Goal: Task Accomplishment & Management: Complete application form

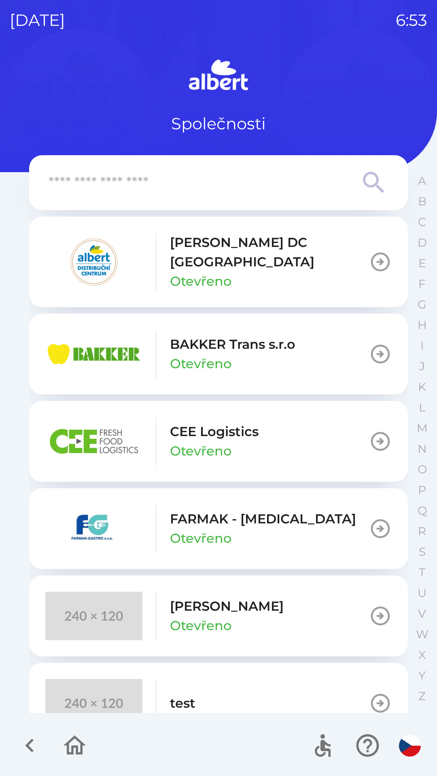
click at [219, 423] on p "CEE Logistics" at bounding box center [214, 431] width 89 height 19
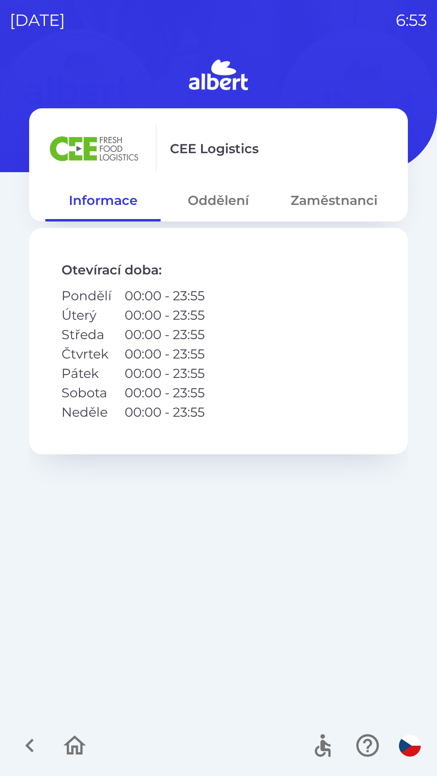
click at [326, 198] on button "Zaměstnanci" at bounding box center [333, 200] width 115 height 29
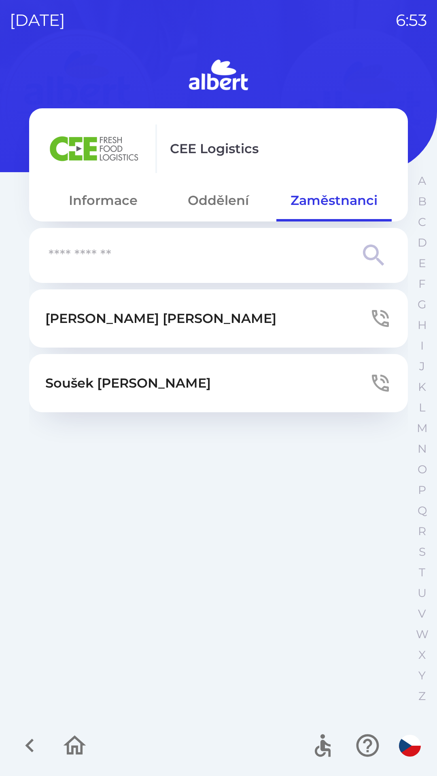
click at [216, 211] on button "Oddělení" at bounding box center [218, 200] width 115 height 29
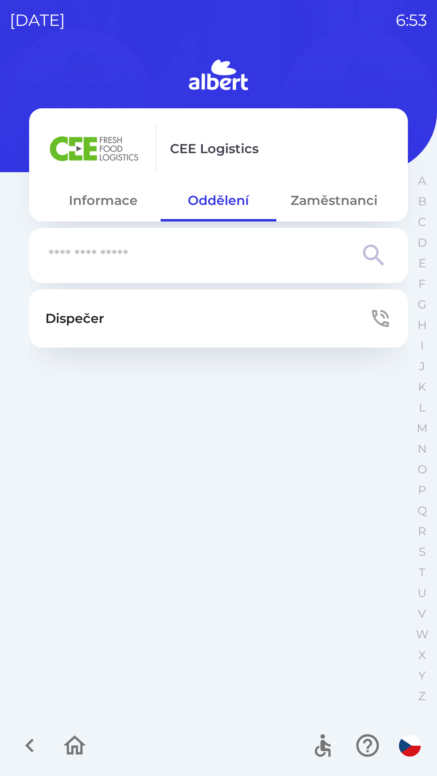
click at [100, 198] on button "Informace" at bounding box center [102, 200] width 115 height 29
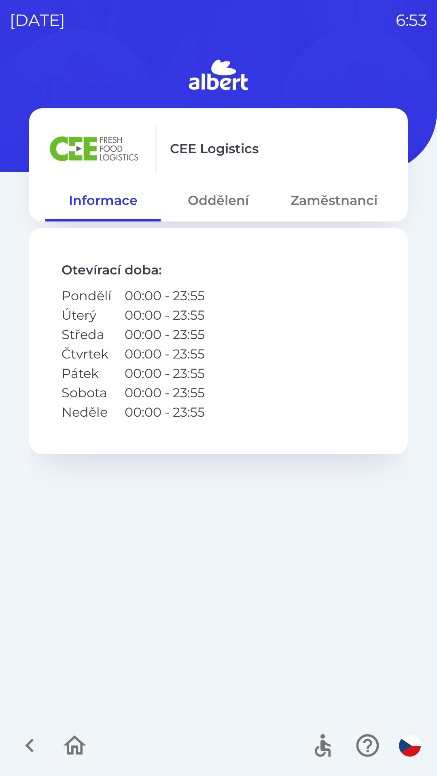
click at [216, 196] on button "Oddělení" at bounding box center [218, 200] width 115 height 29
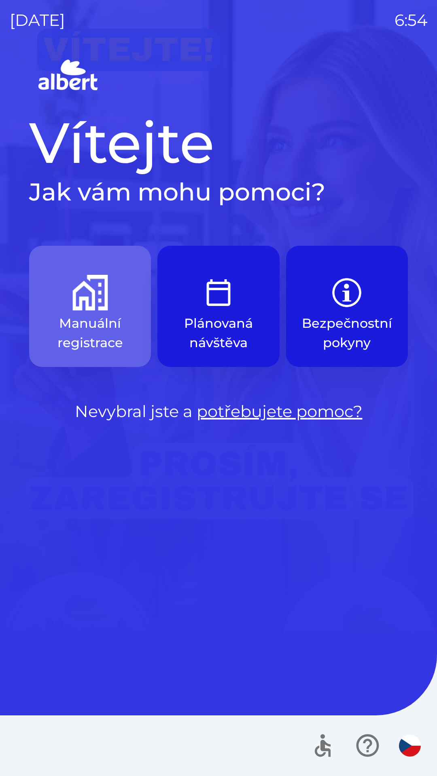
click at [82, 313] on button "Manuální registrace" at bounding box center [90, 306] width 122 height 121
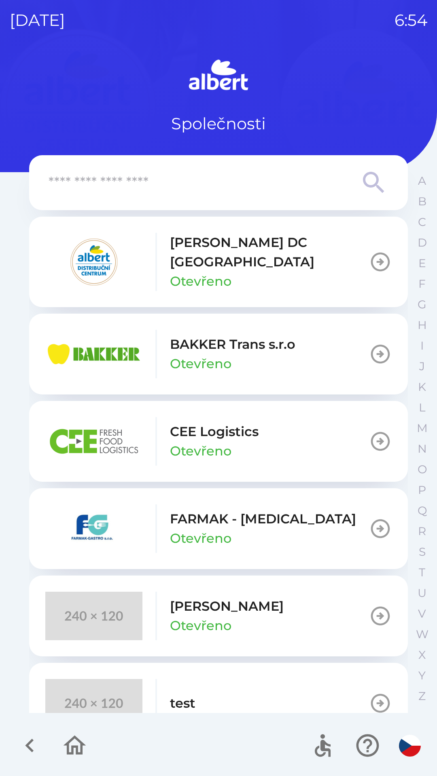
click at [199, 422] on p "CEE Logistics" at bounding box center [214, 431] width 89 height 19
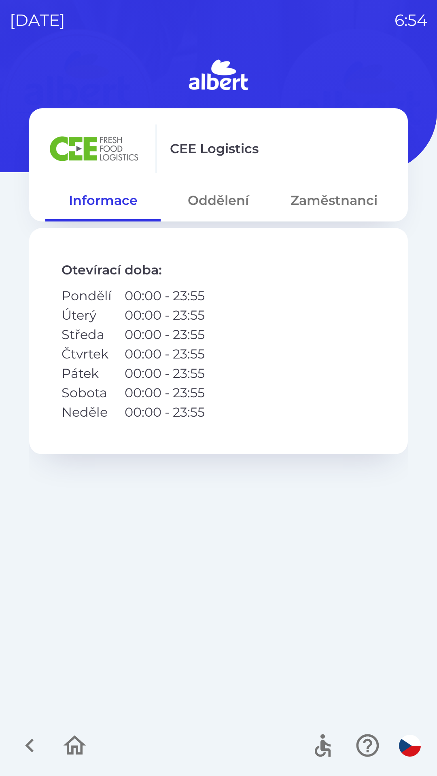
click at [207, 200] on button "Oddělení" at bounding box center [218, 200] width 115 height 29
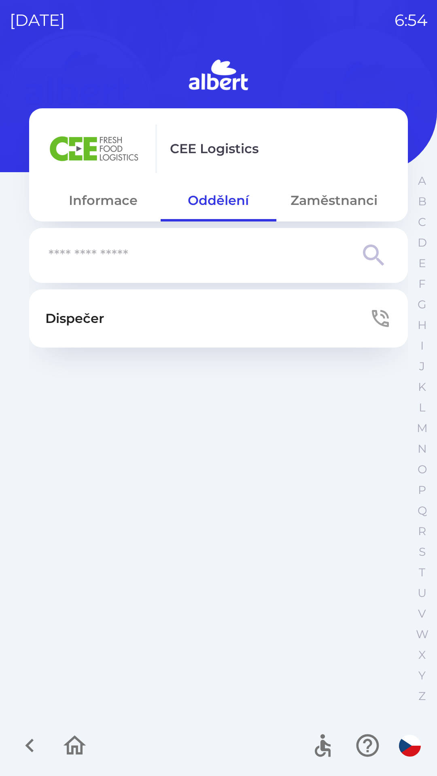
click at [392, 314] on button "Dispečer" at bounding box center [218, 319] width 378 height 58
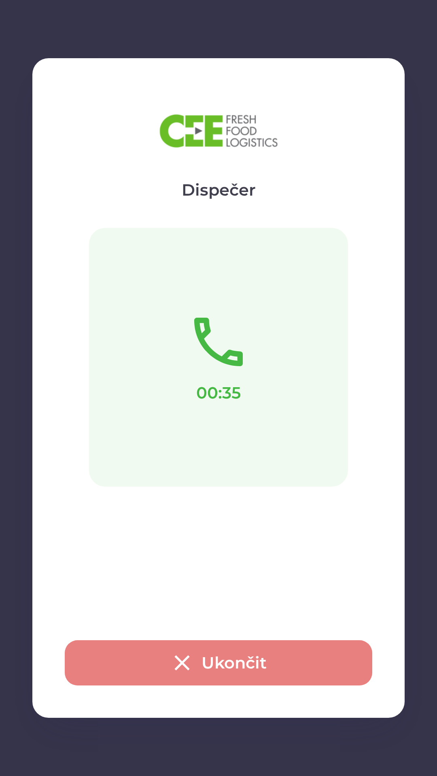
click at [237, 660] on button "Ukončit" at bounding box center [218, 663] width 307 height 45
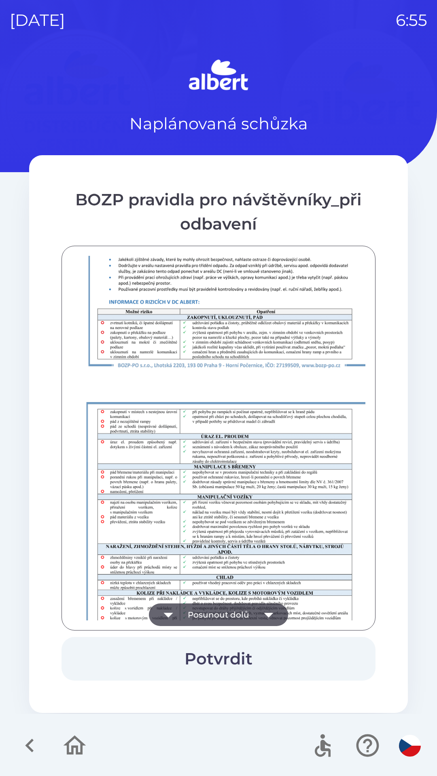
scroll to position [568, 0]
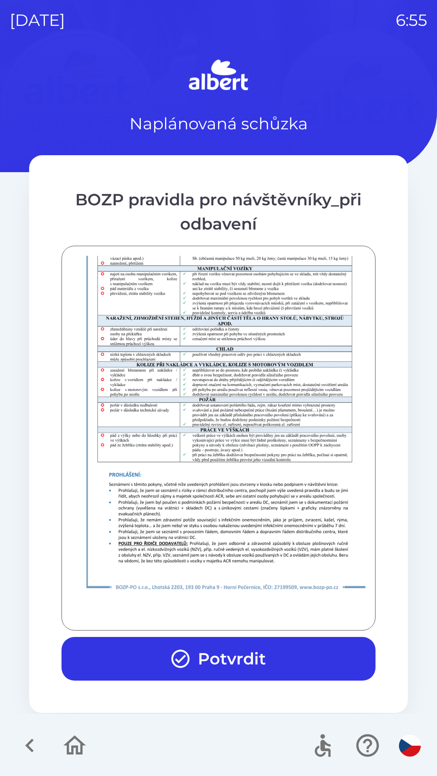
click at [237, 653] on button "Potvrdit" at bounding box center [218, 659] width 314 height 44
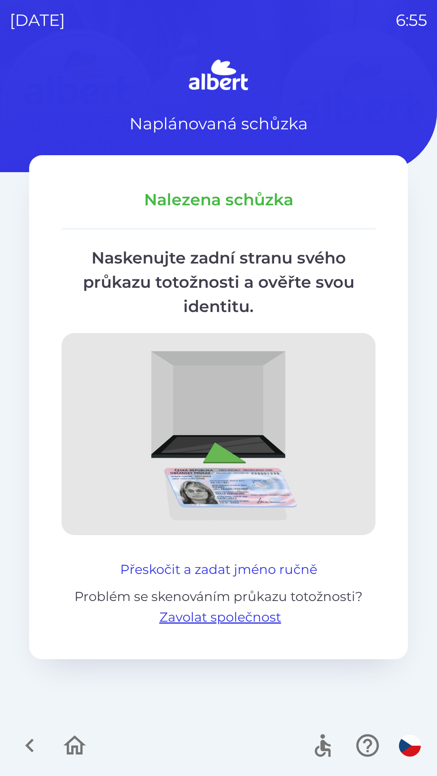
click at [245, 562] on button "Přeskočit a zadat jméno ručně" at bounding box center [218, 569] width 203 height 19
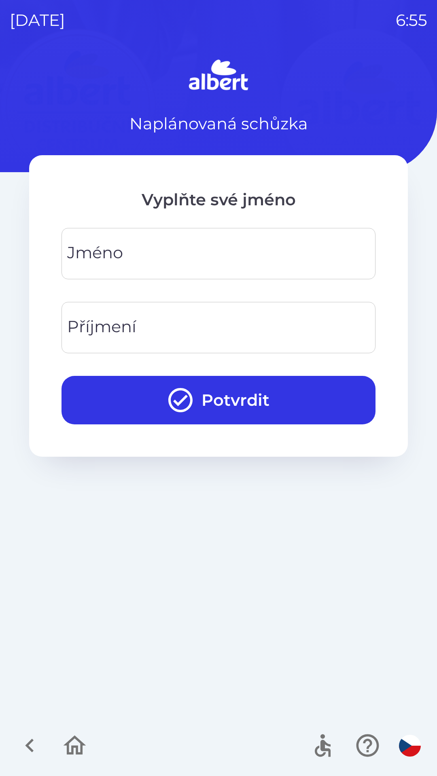
click at [232, 244] on input "Jméno" at bounding box center [218, 254] width 294 height 32
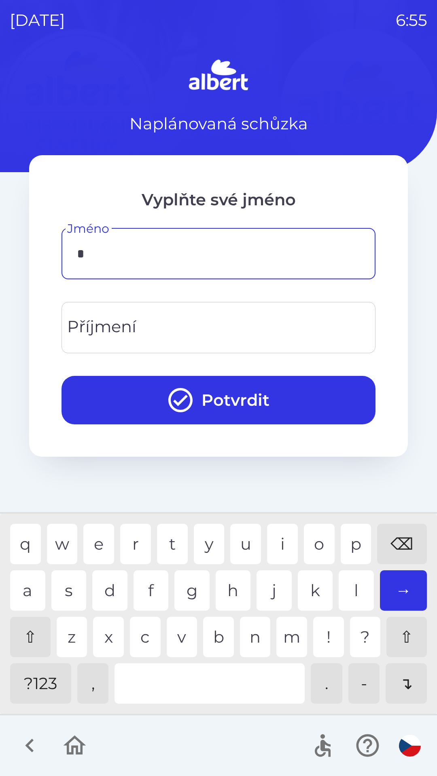
click at [31, 594] on div "a" at bounding box center [27, 591] width 35 height 40
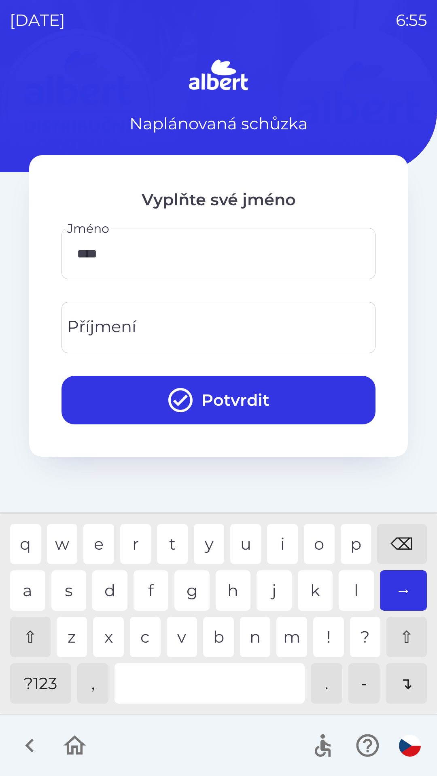
click at [119, 636] on div "x" at bounding box center [108, 637] width 31 height 40
click at [98, 544] on div "e" at bounding box center [98, 544] width 31 height 40
type input "******"
click at [276, 586] on div "j" at bounding box center [273, 591] width 35 height 40
click at [223, 319] on input "Příjmení" at bounding box center [218, 328] width 294 height 32
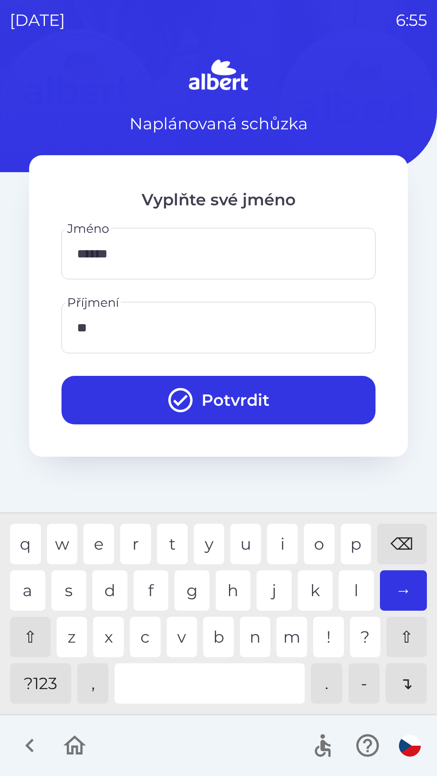
click at [351, 579] on div "l" at bounding box center [355, 591] width 35 height 40
click at [281, 535] on div "i" at bounding box center [282, 544] width 31 height 40
click at [321, 547] on div "o" at bounding box center [319, 544] width 31 height 40
type input "**********"
click at [279, 396] on button "Potvrdit" at bounding box center [218, 400] width 314 height 49
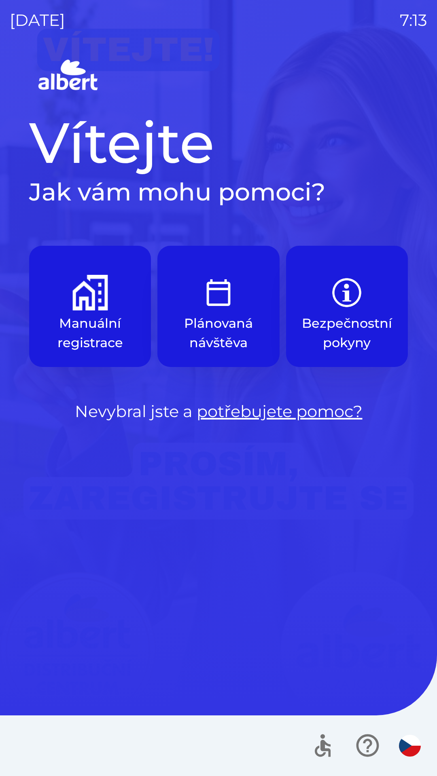
click at [103, 294] on img "button" at bounding box center [90, 293] width 36 height 36
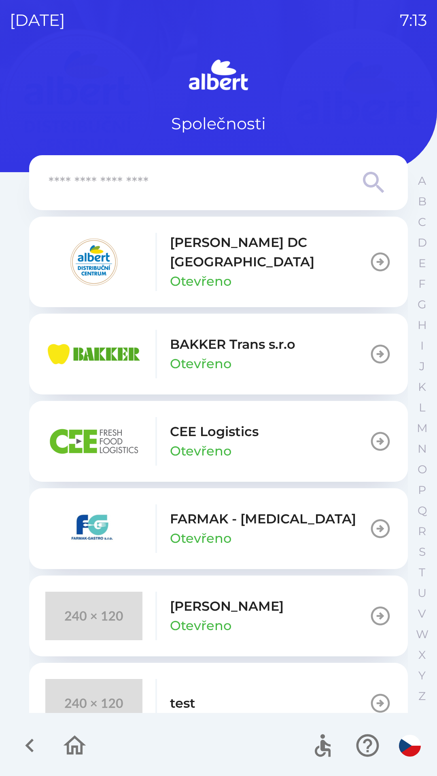
click at [335, 253] on button "[PERSON_NAME] DC [GEOGRAPHIC_DATA] Otevřeno" at bounding box center [218, 262] width 378 height 91
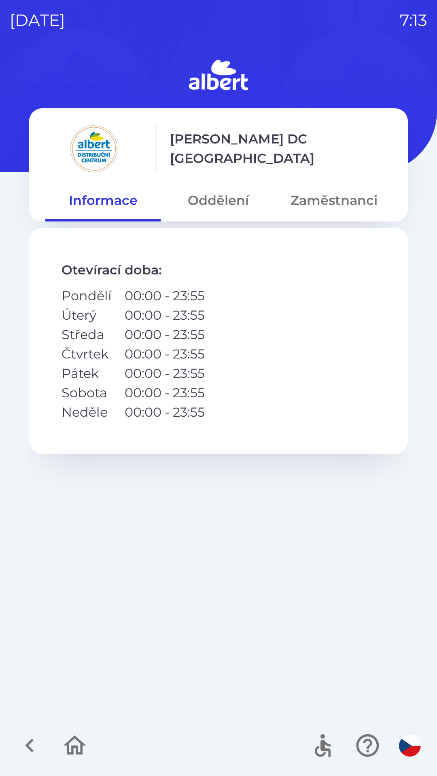
click at [215, 206] on button "Oddělení" at bounding box center [218, 200] width 115 height 29
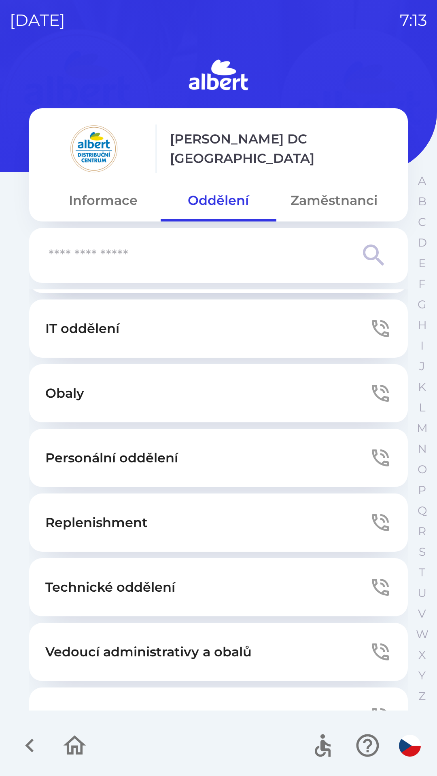
scroll to position [219, 0]
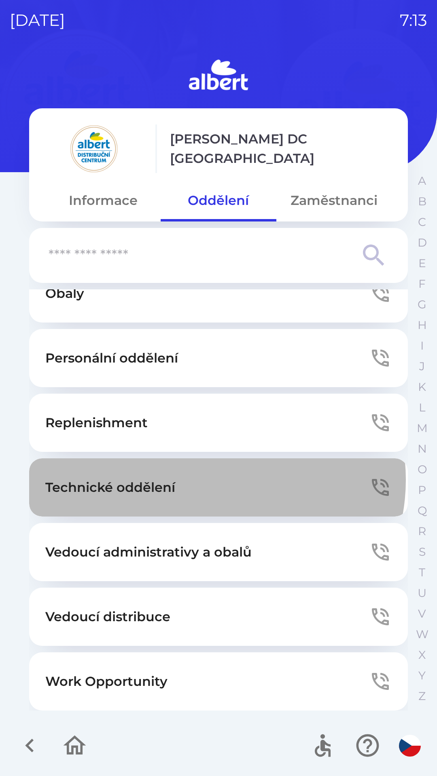
click at [210, 480] on button "Technické oddělení" at bounding box center [218, 488] width 378 height 58
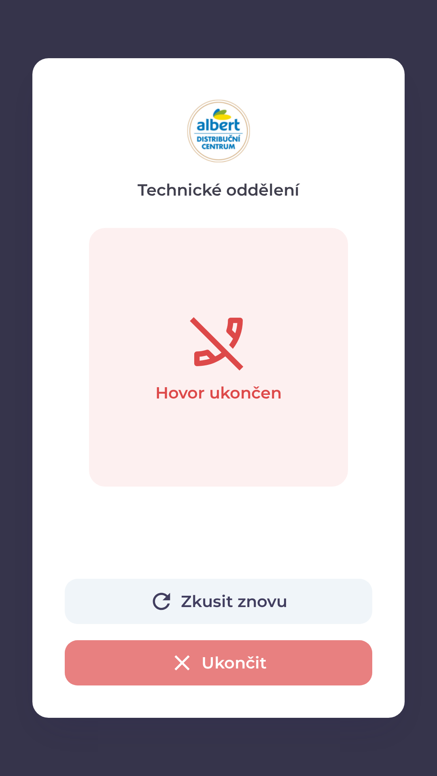
click at [161, 651] on button "Ukončit" at bounding box center [218, 663] width 307 height 45
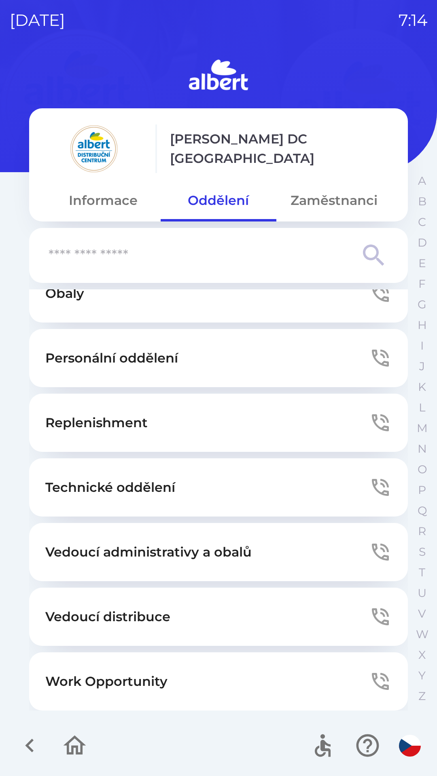
click at [153, 477] on button "Technické oddělení" at bounding box center [218, 488] width 378 height 58
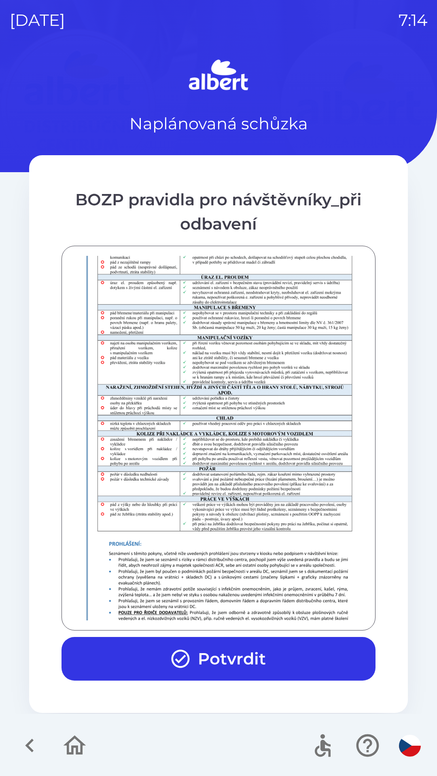
scroll to position [568, 0]
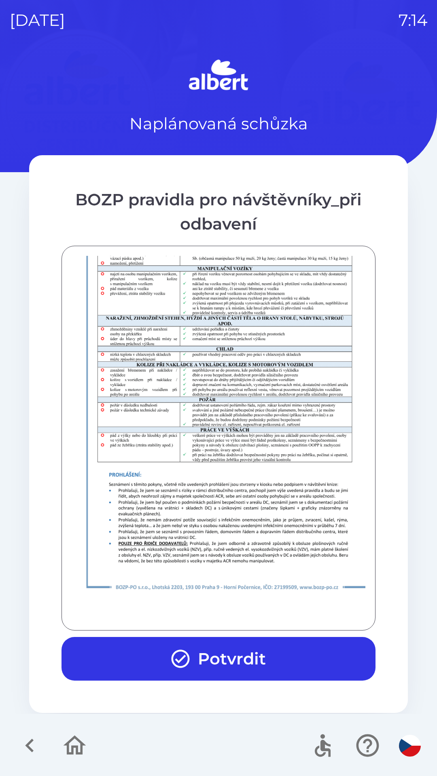
click at [228, 662] on button "Potvrdit" at bounding box center [218, 659] width 314 height 44
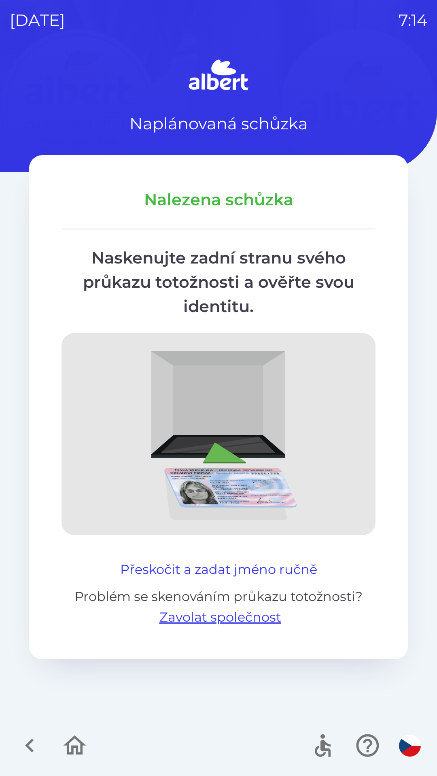
click at [231, 569] on button "Přeskočit a zadat jméno ručně" at bounding box center [218, 569] width 203 height 19
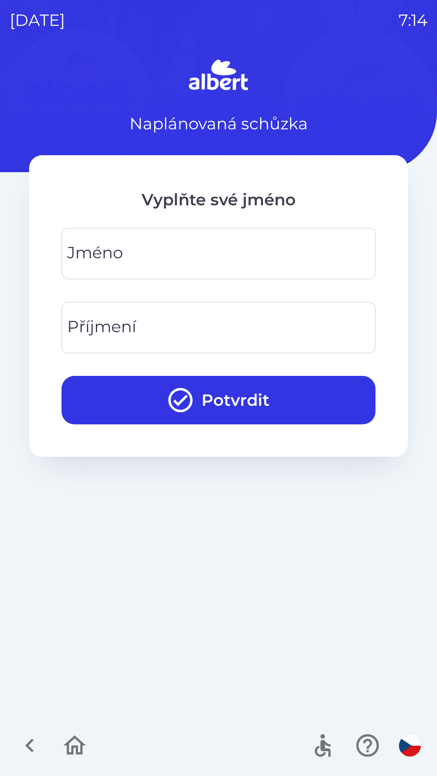
click at [228, 239] on input "Jméno" at bounding box center [218, 254] width 294 height 32
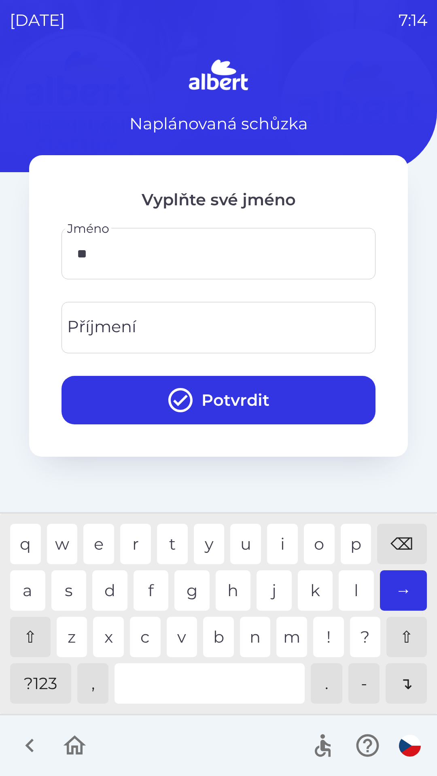
click at [313, 535] on div "o" at bounding box center [319, 544] width 31 height 40
click at [289, 634] on div "m" at bounding box center [291, 637] width 31 height 40
click at [23, 585] on div "a" at bounding box center [27, 591] width 35 height 40
type input "*****"
click at [63, 585] on div "s" at bounding box center [68, 591] width 35 height 40
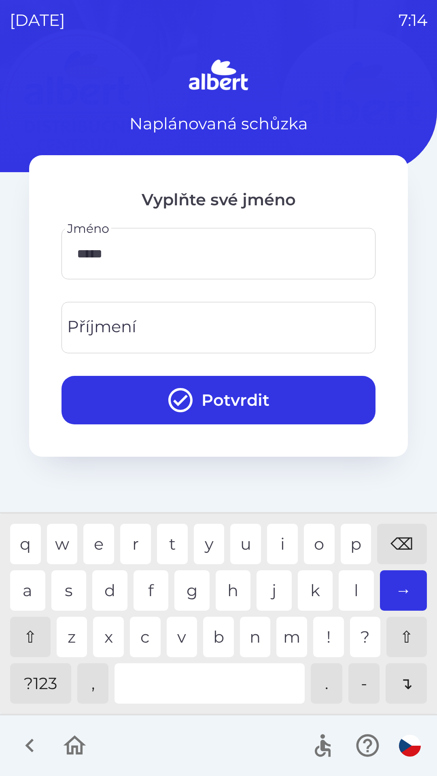
click at [178, 328] on input "Příjmení" at bounding box center [218, 328] width 294 height 32
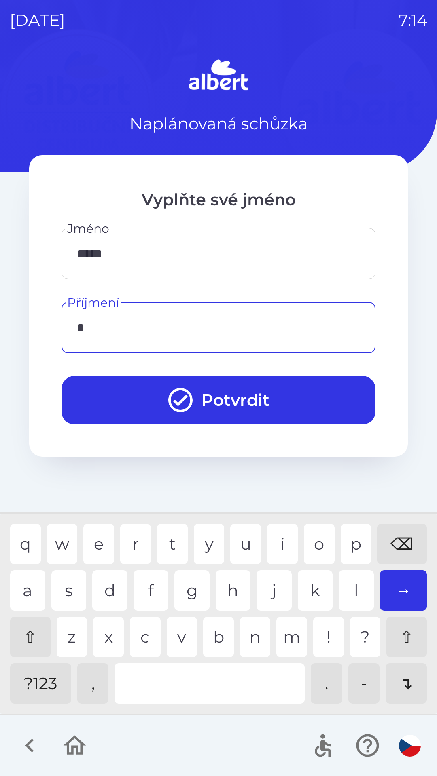
click at [309, 585] on div "k" at bounding box center [315, 591] width 35 height 40
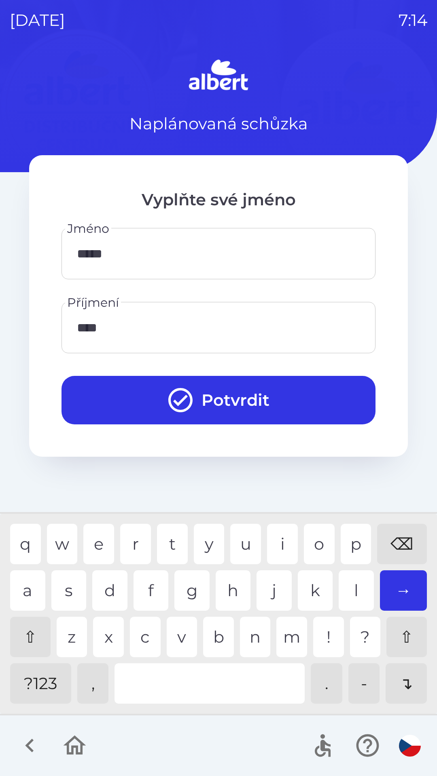
type input "*****"
click at [66, 584] on div "s" at bounding box center [68, 591] width 35 height 40
click at [239, 393] on button "Potvrdit" at bounding box center [218, 400] width 314 height 49
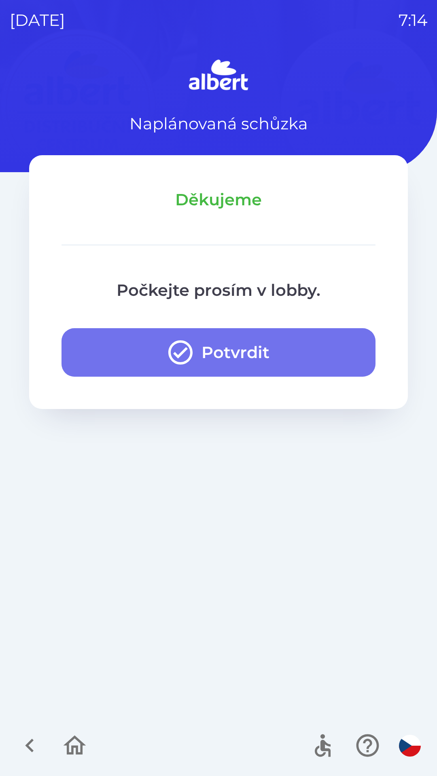
click at [247, 355] on button "Potvrdit" at bounding box center [218, 352] width 314 height 49
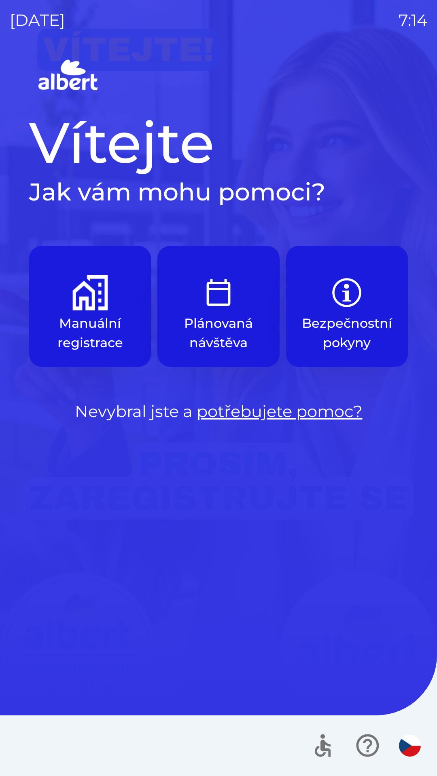
click at [81, 300] on img "button" at bounding box center [90, 293] width 36 height 36
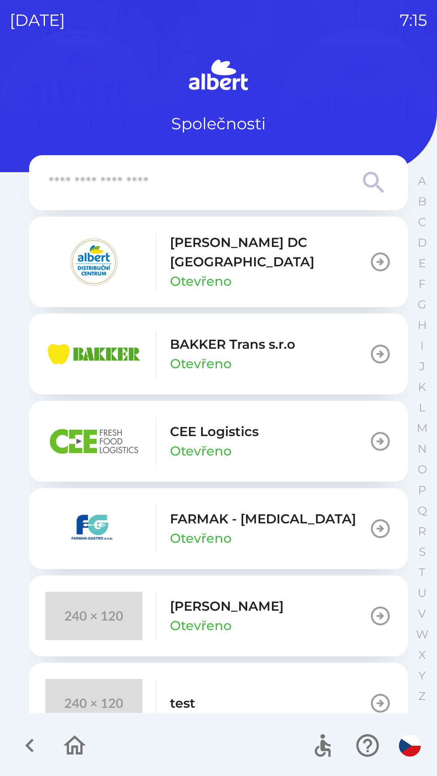
click at [351, 256] on button "[PERSON_NAME] DC [GEOGRAPHIC_DATA] Otevřeno" at bounding box center [218, 262] width 378 height 91
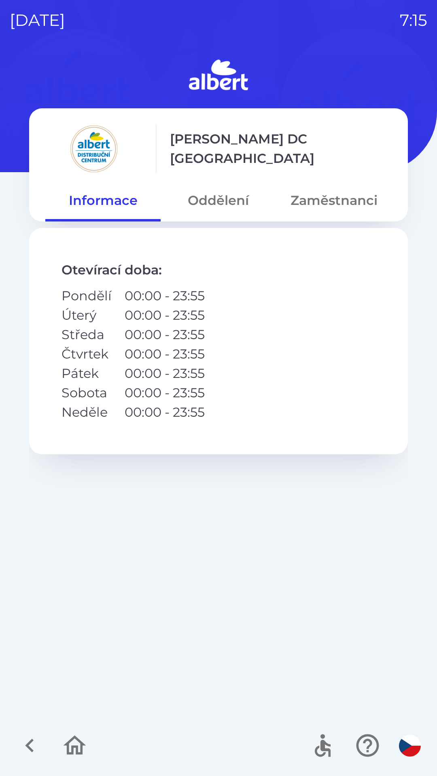
click at [230, 203] on button "Oddělení" at bounding box center [218, 200] width 115 height 29
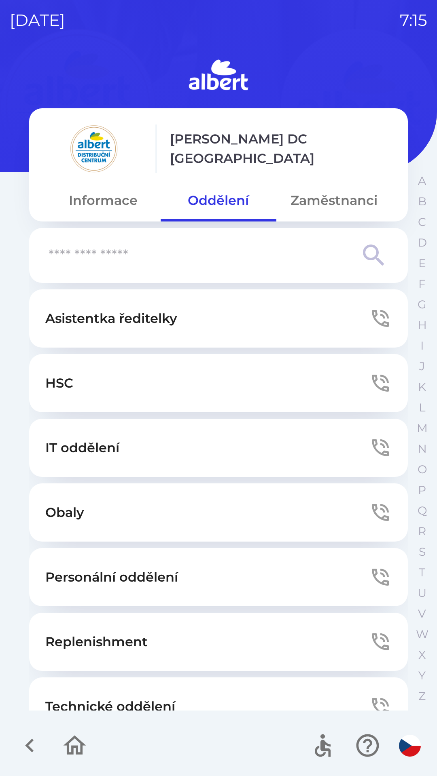
click at [207, 696] on button "Technické oddělení" at bounding box center [218, 707] width 378 height 58
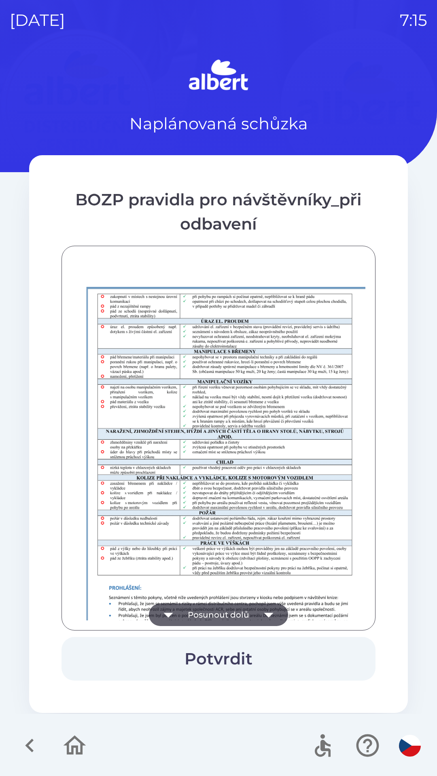
scroll to position [568, 0]
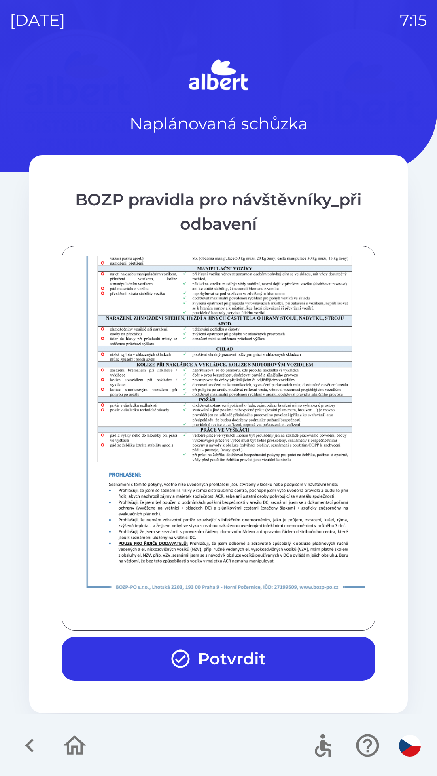
click at [247, 658] on button "Potvrdit" at bounding box center [218, 659] width 314 height 44
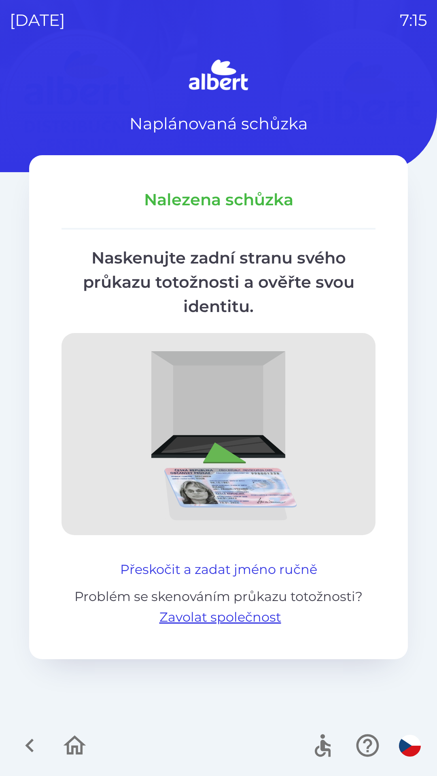
click at [229, 564] on button "Přeskočit a zadat jméno ručně" at bounding box center [218, 569] width 203 height 19
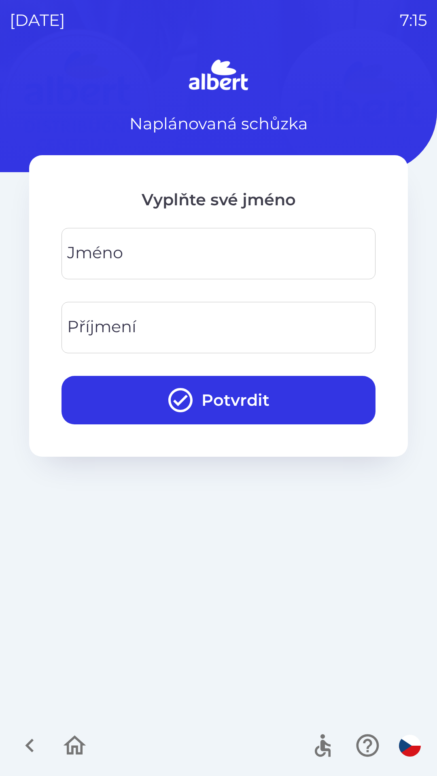
click at [148, 253] on input "Jméno" at bounding box center [218, 254] width 294 height 32
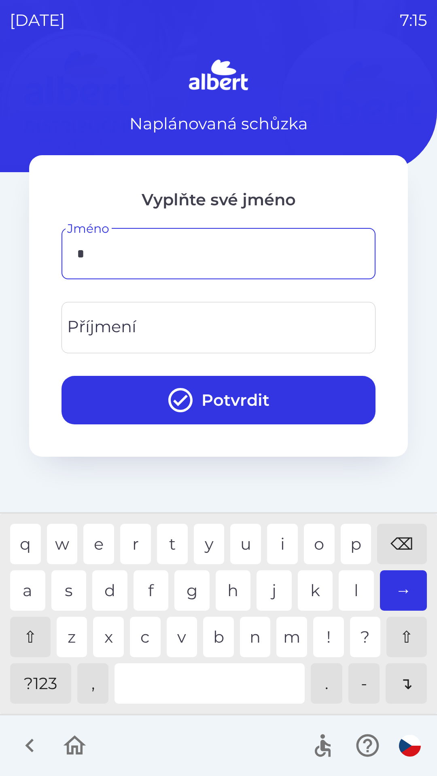
click at [140, 536] on div "r" at bounding box center [135, 544] width 31 height 40
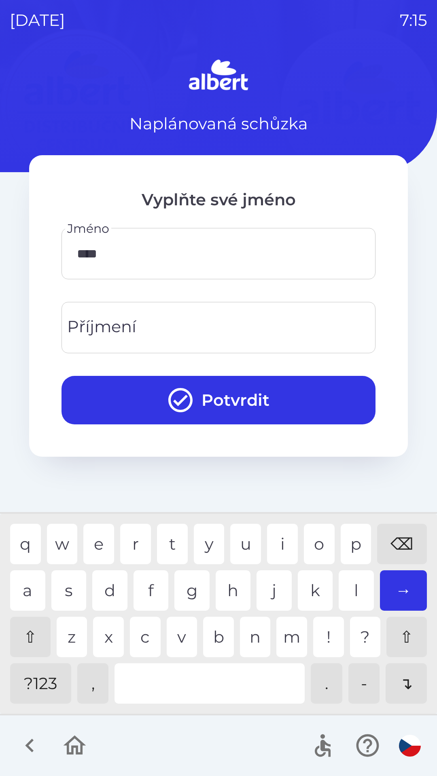
click at [139, 529] on div "r" at bounding box center [135, 544] width 31 height 40
click at [97, 538] on div "e" at bounding box center [98, 544] width 31 height 40
click at [137, 534] on div "r" at bounding box center [135, 544] width 31 height 40
type input "******"
click at [165, 537] on div "t" at bounding box center [172, 544] width 31 height 40
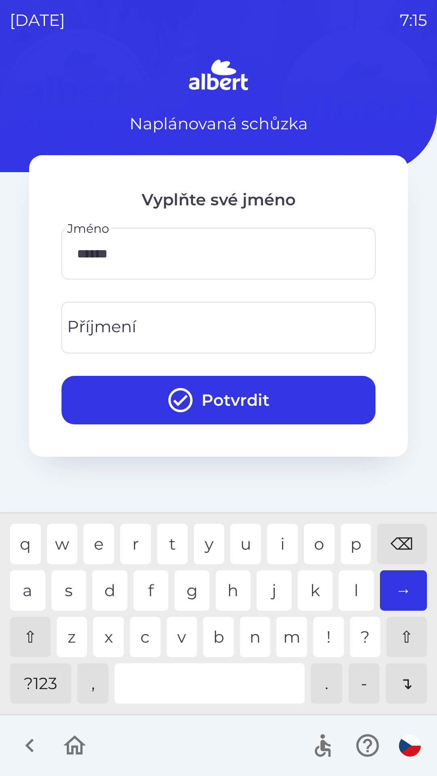
click at [156, 315] on input "Příjmení" at bounding box center [218, 328] width 294 height 32
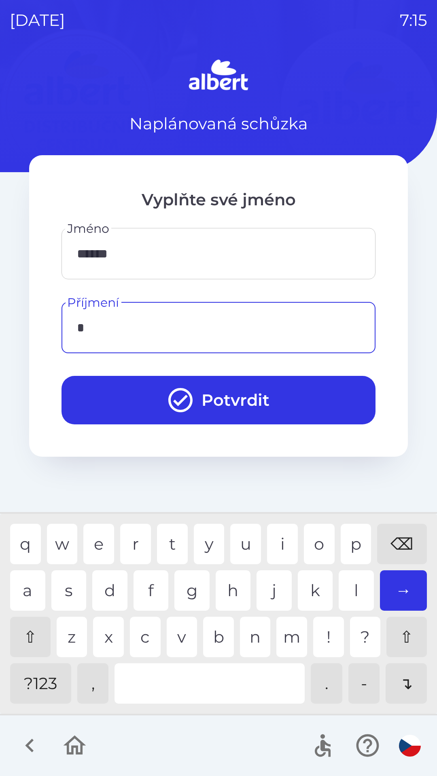
click at [178, 641] on div "v" at bounding box center [182, 637] width 31 height 40
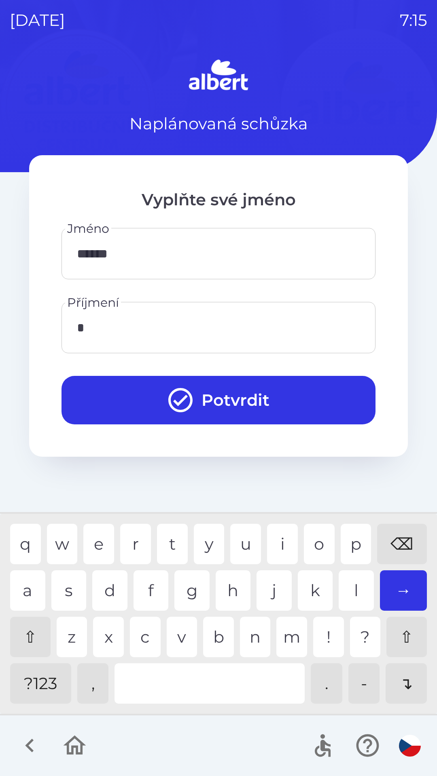
click at [395, 539] on div "⌫" at bounding box center [402, 544] width 50 height 40
click at [30, 586] on div "a" at bounding box center [27, 591] width 35 height 40
click at [352, 586] on div "l" at bounding box center [355, 591] width 35 height 40
click at [165, 534] on div "t" at bounding box center [172, 544] width 31 height 40
click at [96, 537] on div "e" at bounding box center [98, 544] width 31 height 40
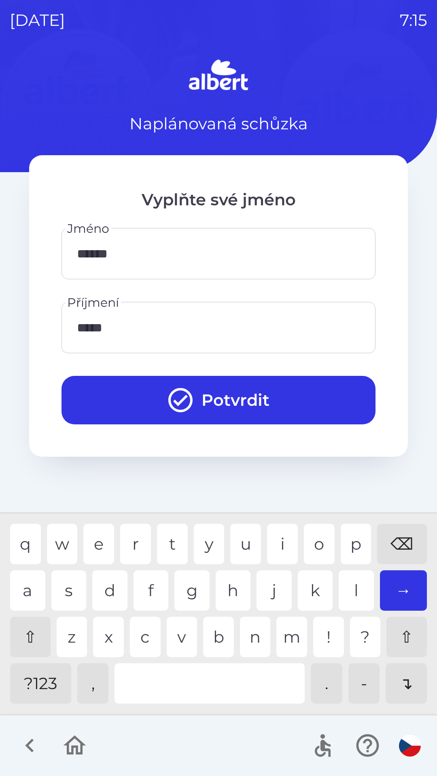
type input "******"
click at [220, 396] on button "Potvrdit" at bounding box center [218, 400] width 314 height 49
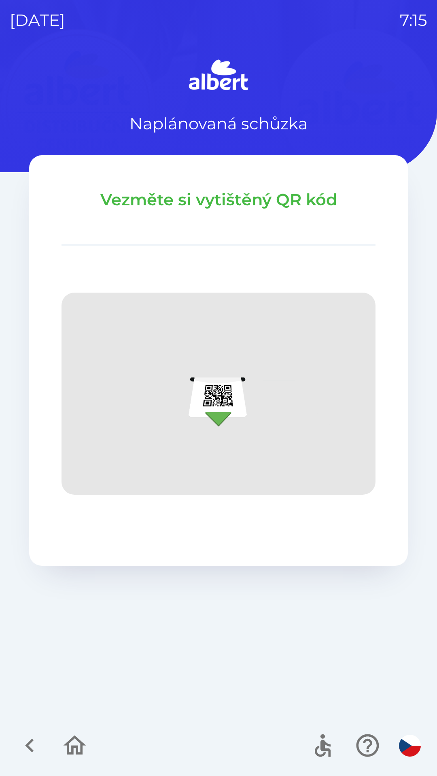
click at [345, 616] on div "Naplánovaná schůzka Vezměte si vytištěný QR kód" at bounding box center [218, 417] width 417 height 720
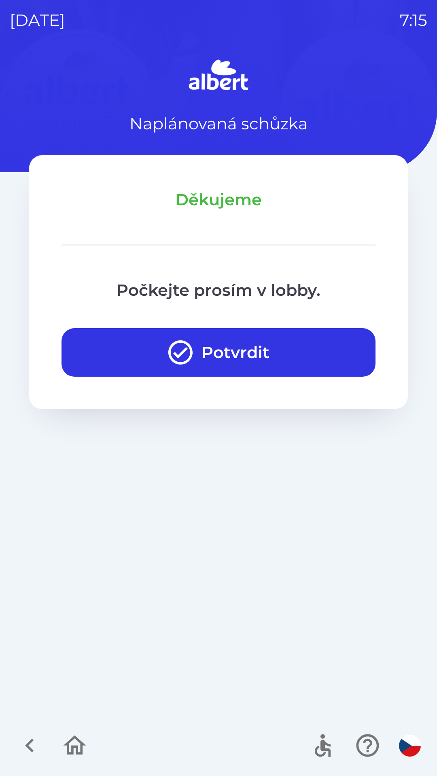
click at [295, 329] on button "Potvrdit" at bounding box center [218, 352] width 314 height 49
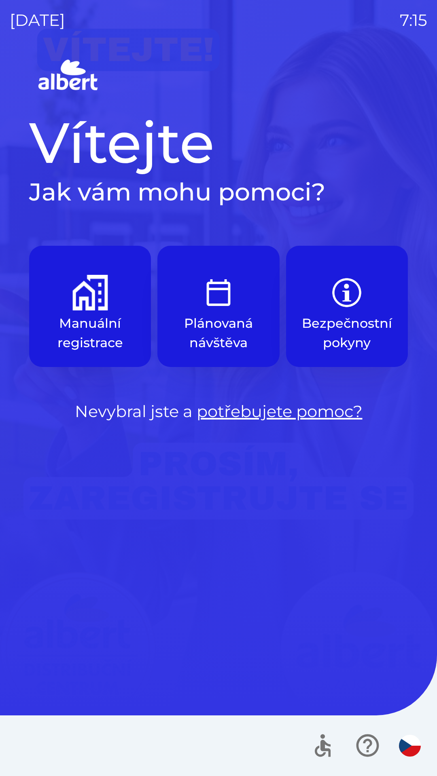
click at [112, 295] on button "Manuální registrace" at bounding box center [90, 306] width 122 height 121
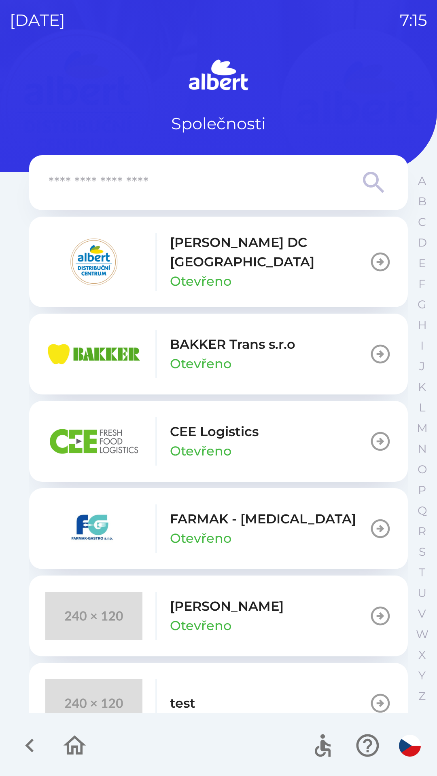
click at [311, 255] on button "[PERSON_NAME] DC [GEOGRAPHIC_DATA] Otevřeno" at bounding box center [218, 262] width 378 height 91
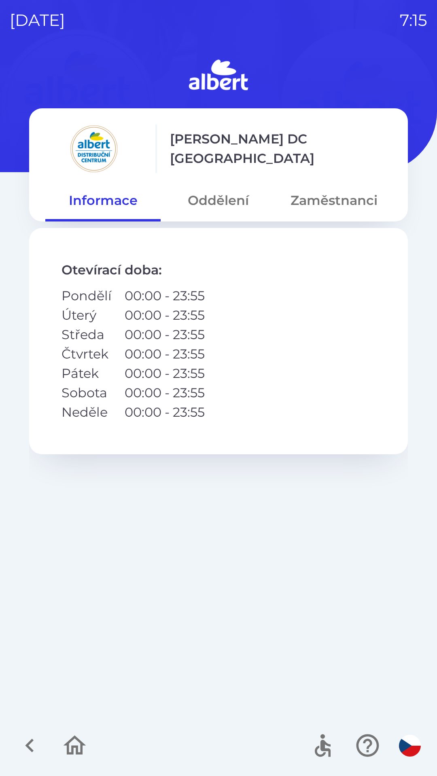
click at [230, 196] on button "Oddělení" at bounding box center [218, 200] width 115 height 29
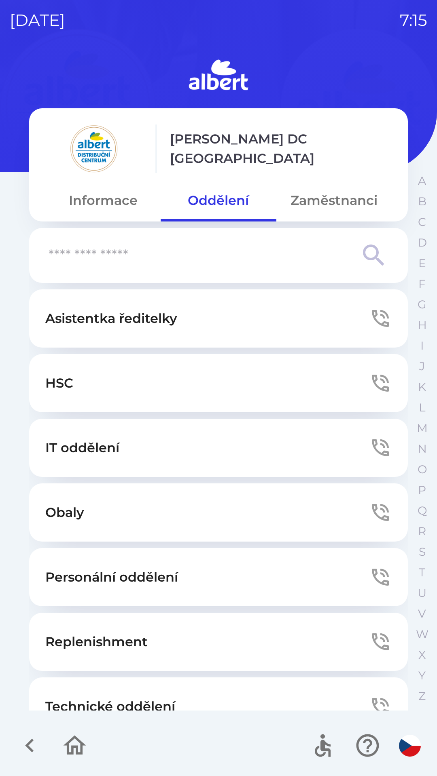
click at [211, 694] on button "Technické oddělení" at bounding box center [218, 707] width 378 height 58
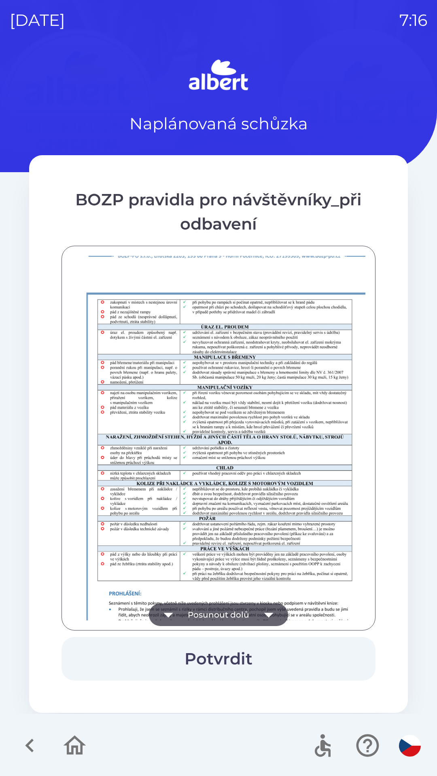
scroll to position [568, 0]
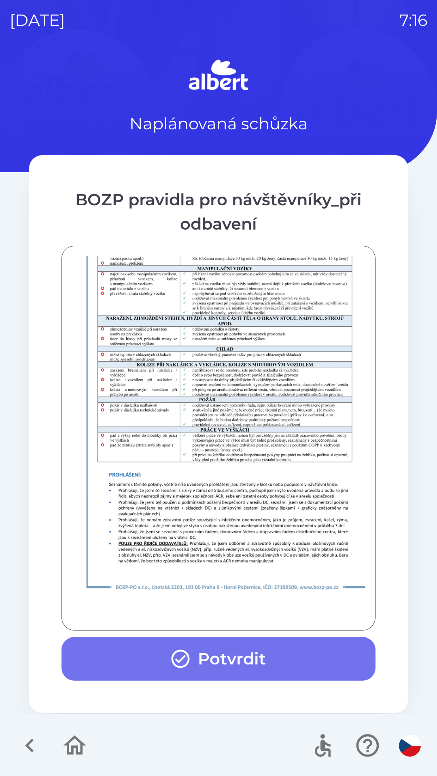
click at [244, 657] on button "Potvrdit" at bounding box center [218, 659] width 314 height 44
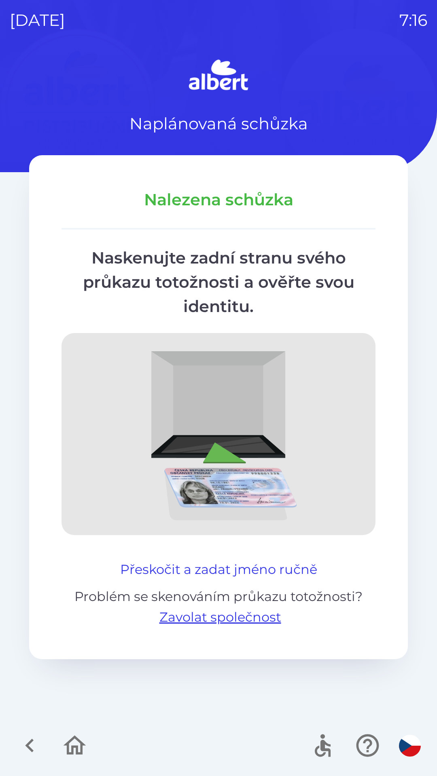
click at [195, 569] on button "Přeskočit a zadat jméno ručně" at bounding box center [218, 569] width 203 height 19
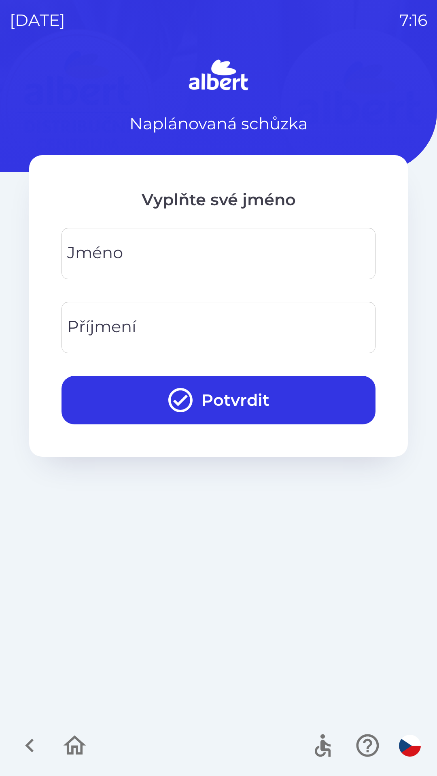
click at [158, 253] on input "Jméno" at bounding box center [218, 254] width 294 height 32
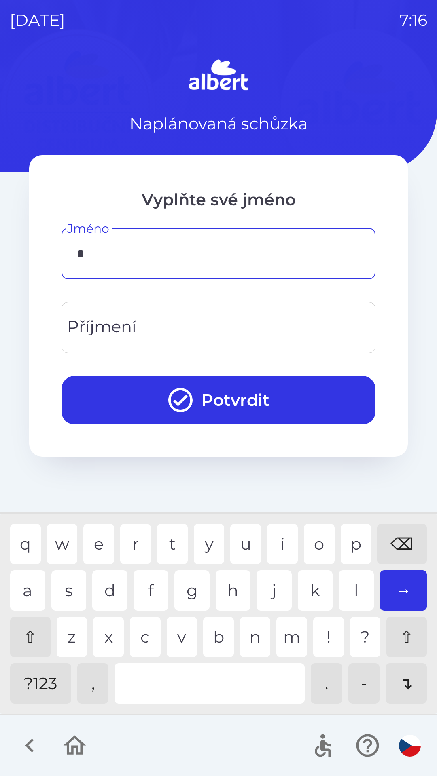
click at [279, 537] on div "i" at bounding box center [282, 544] width 31 height 40
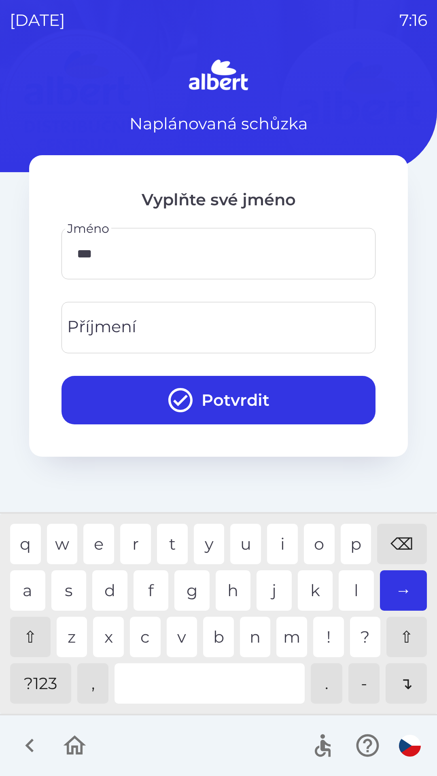
click at [30, 585] on div "a" at bounding box center [27, 591] width 35 height 40
type input "****"
click at [254, 637] on div "n" at bounding box center [255, 637] width 31 height 40
click at [196, 332] on input "Příjmení" at bounding box center [218, 328] width 294 height 32
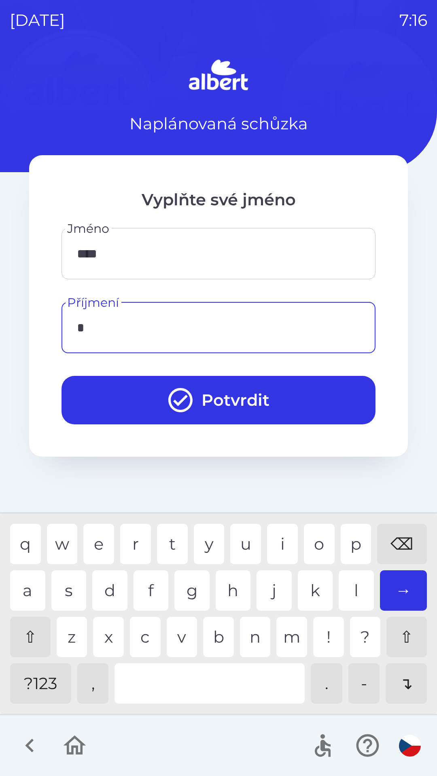
click at [352, 543] on div "p" at bounding box center [355, 544] width 31 height 40
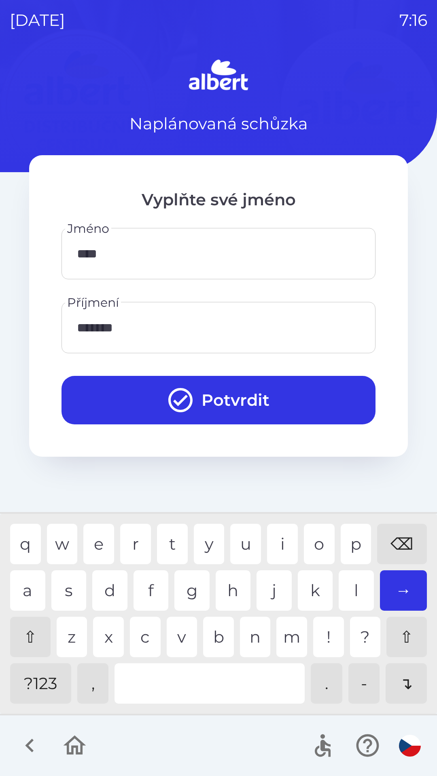
click at [145, 636] on div "c" at bounding box center [145, 637] width 31 height 40
type input "********"
click at [235, 591] on div "h" at bounding box center [233, 591] width 35 height 40
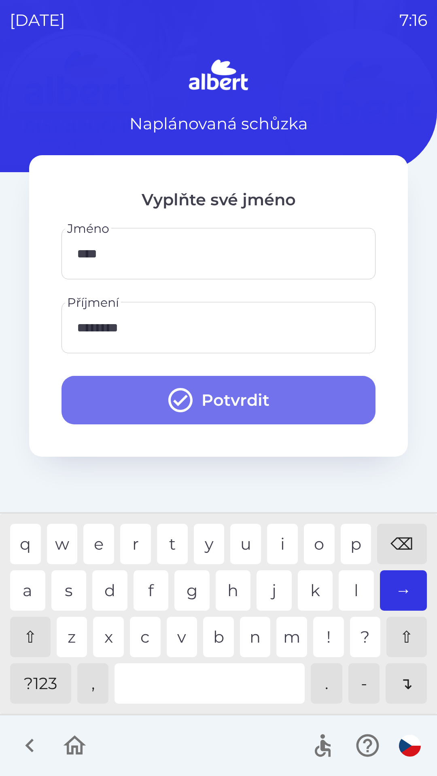
click at [277, 395] on button "Potvrdit" at bounding box center [218, 400] width 314 height 49
